Goal: Find specific page/section

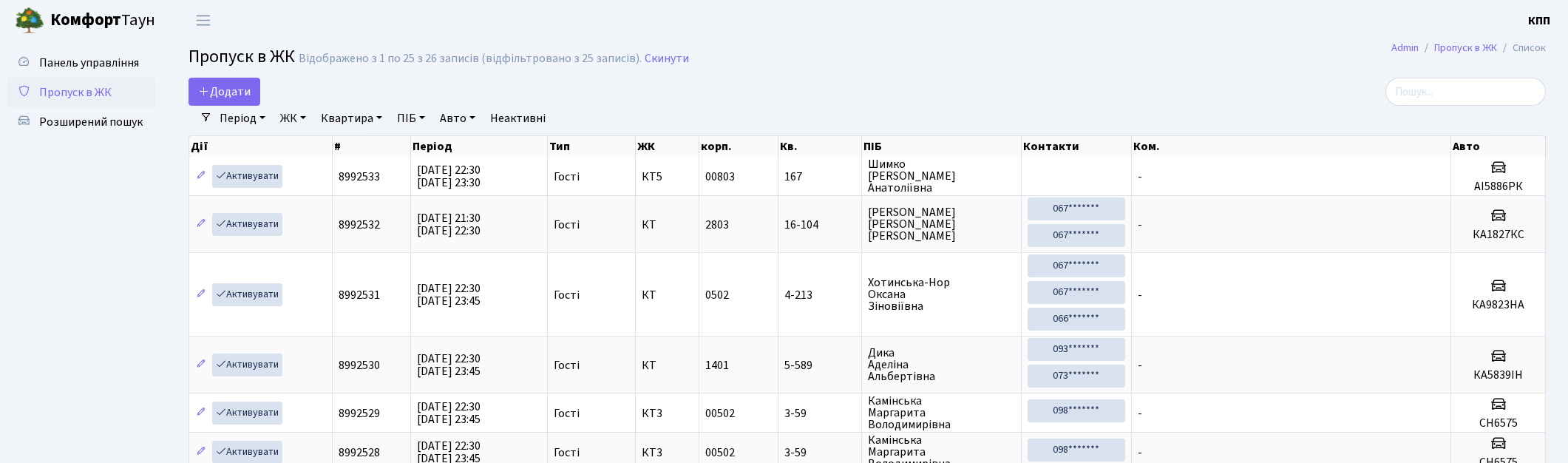
select select "25"
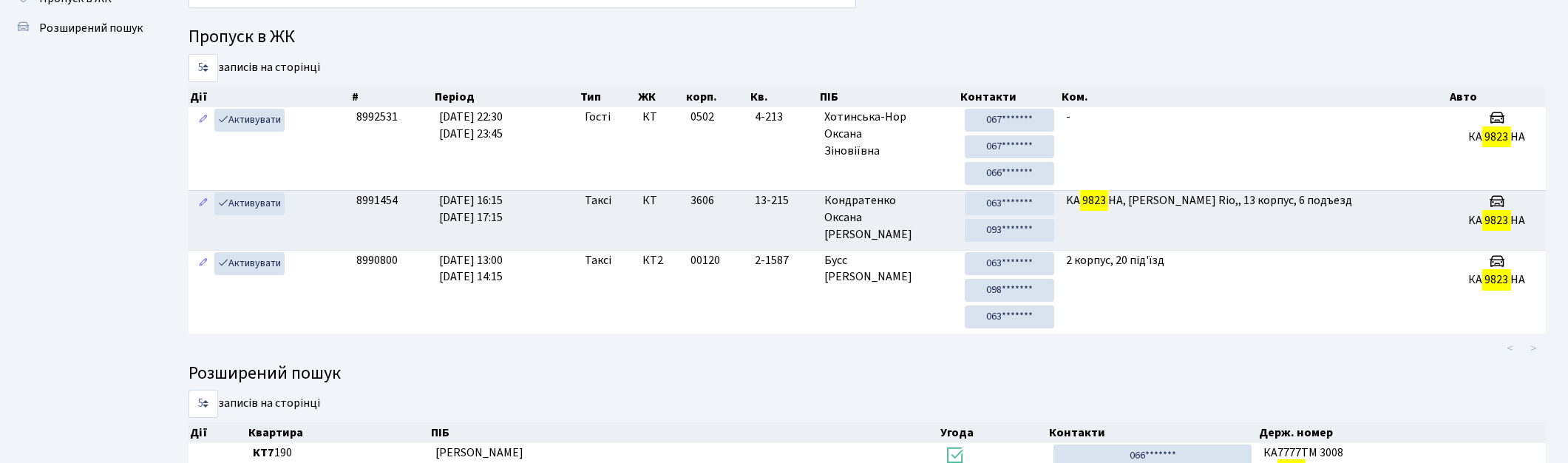
scroll to position [79, 0]
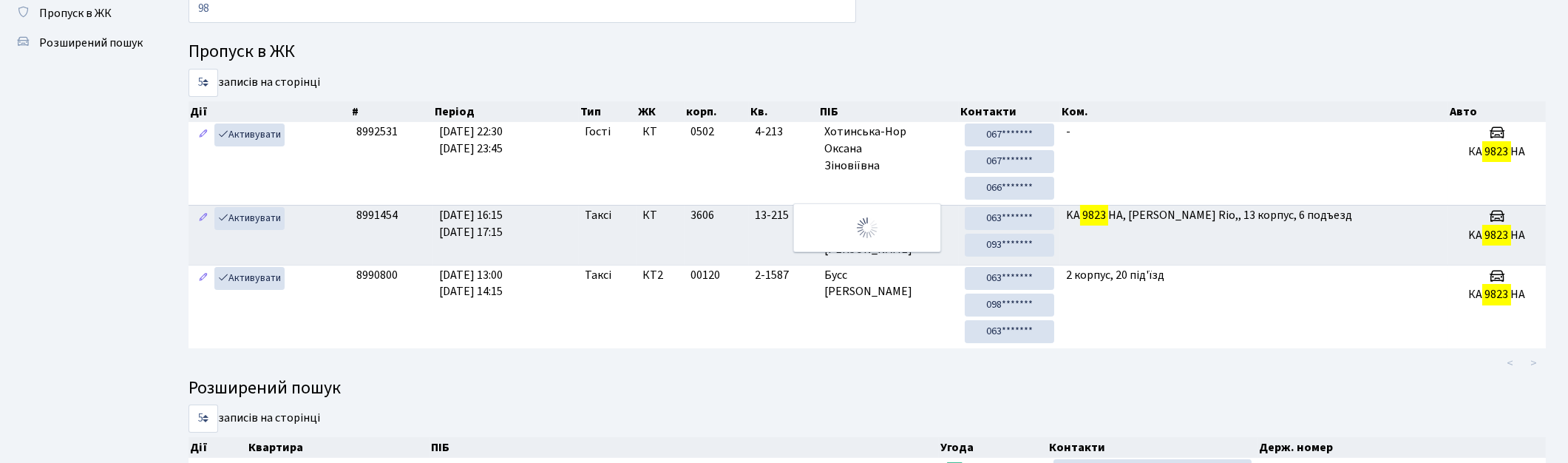
type input "9"
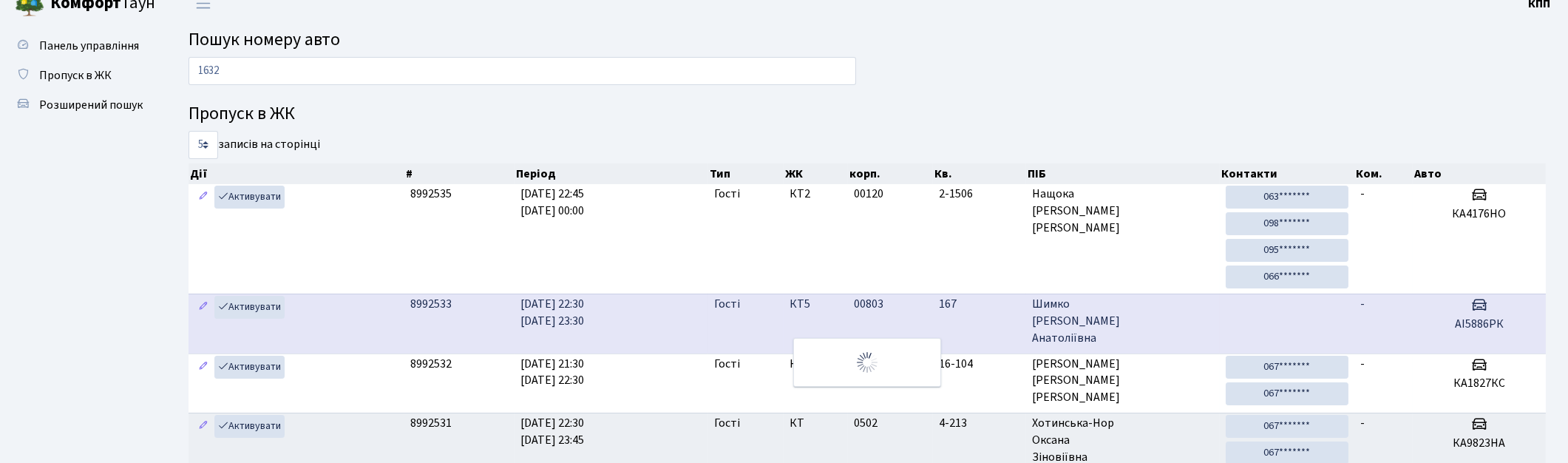
scroll to position [0, 0]
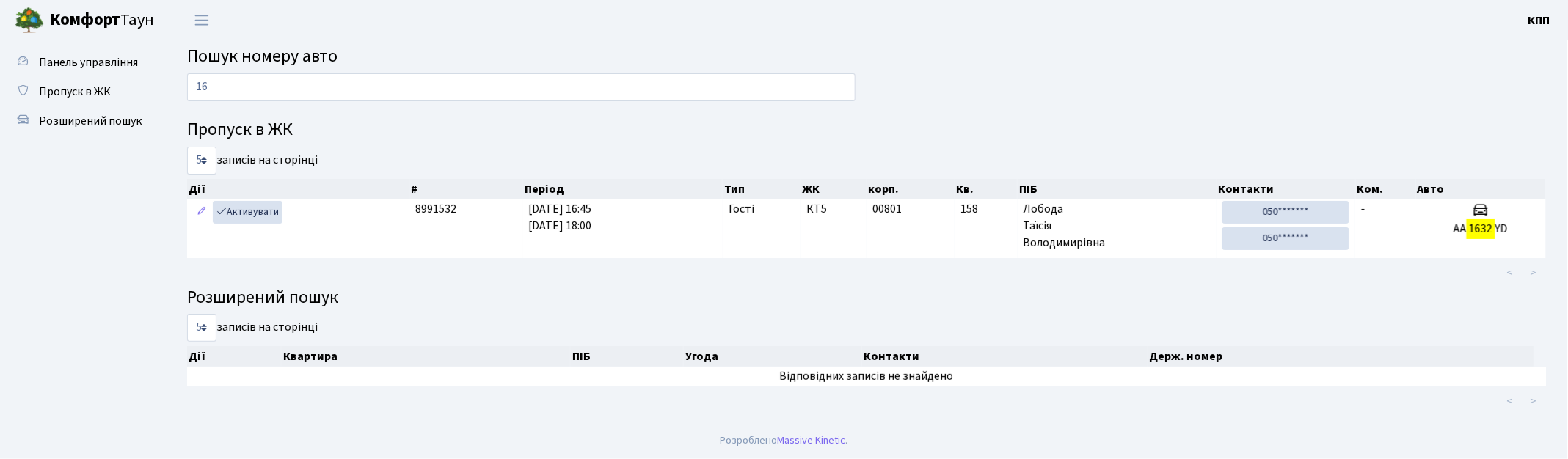
type input "1"
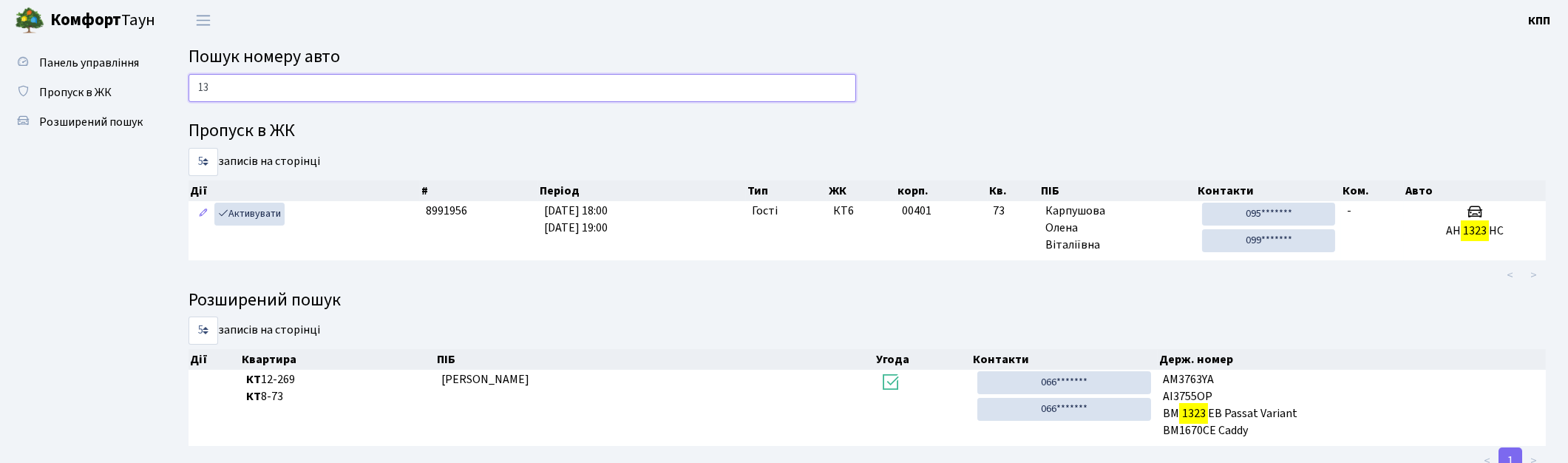
type input "1"
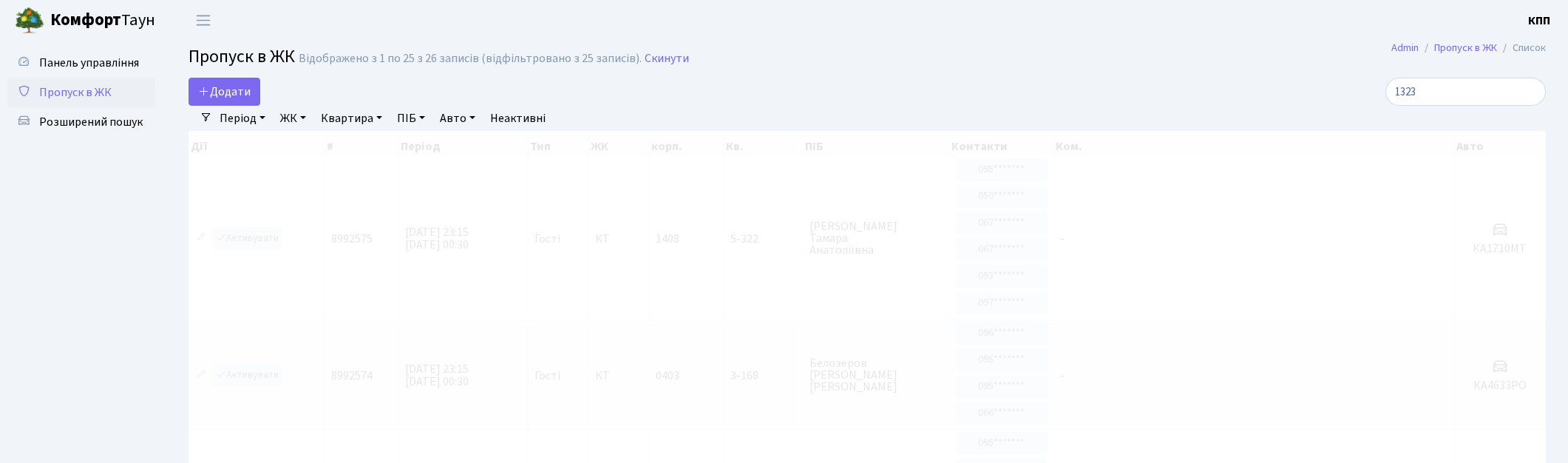
select select "25"
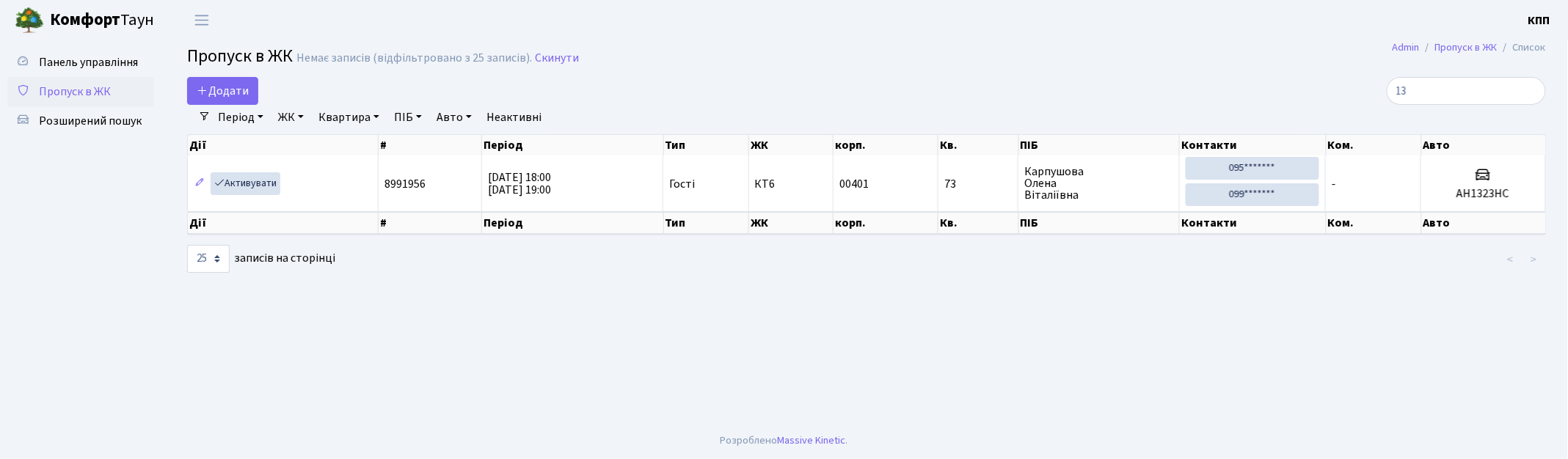
type input "1"
